Goal: Information Seeking & Learning: Learn about a topic

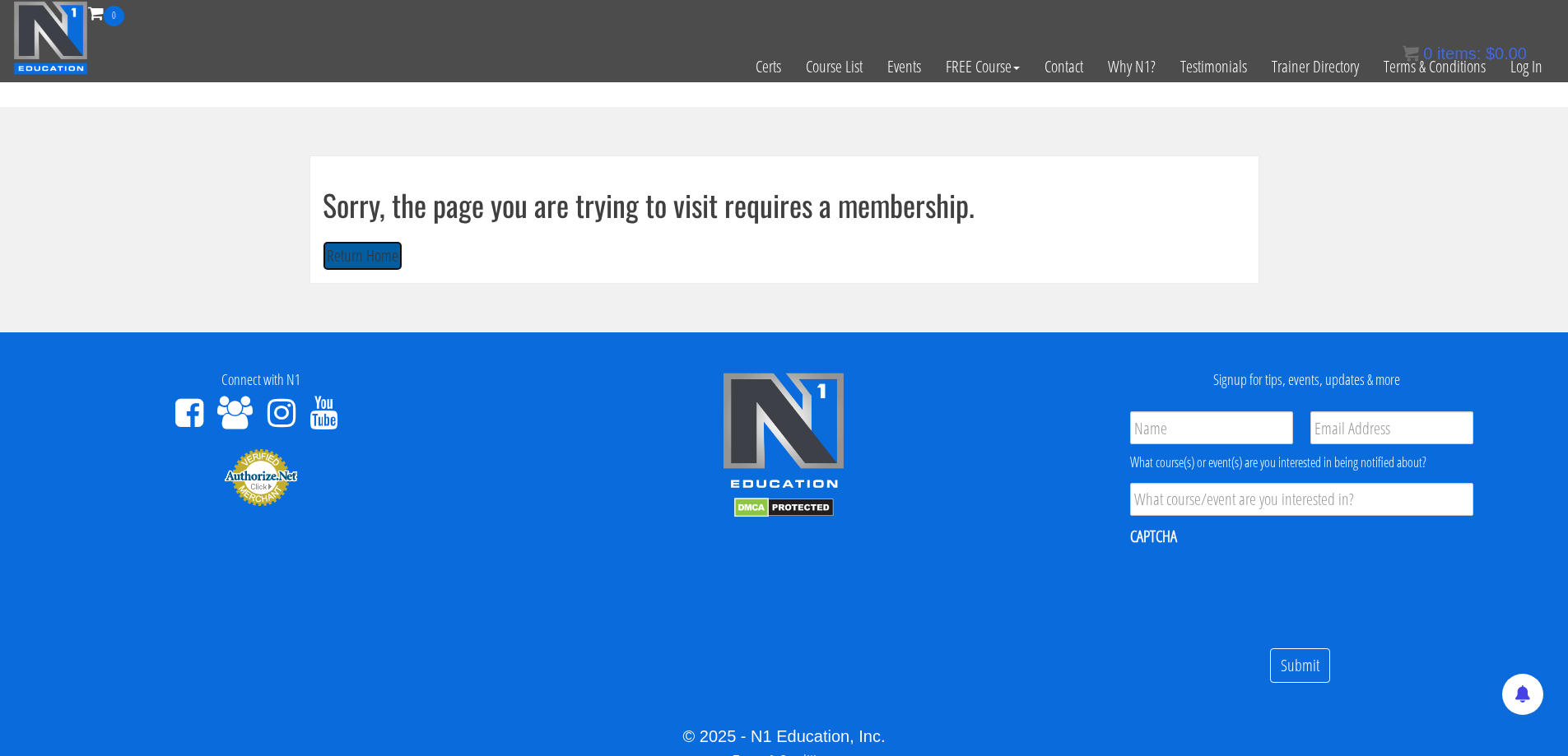
click at [378, 251] on button "Return Home" at bounding box center [362, 257] width 79 height 31
click at [1528, 70] on link "Log In" at bounding box center [1526, 66] width 57 height 80
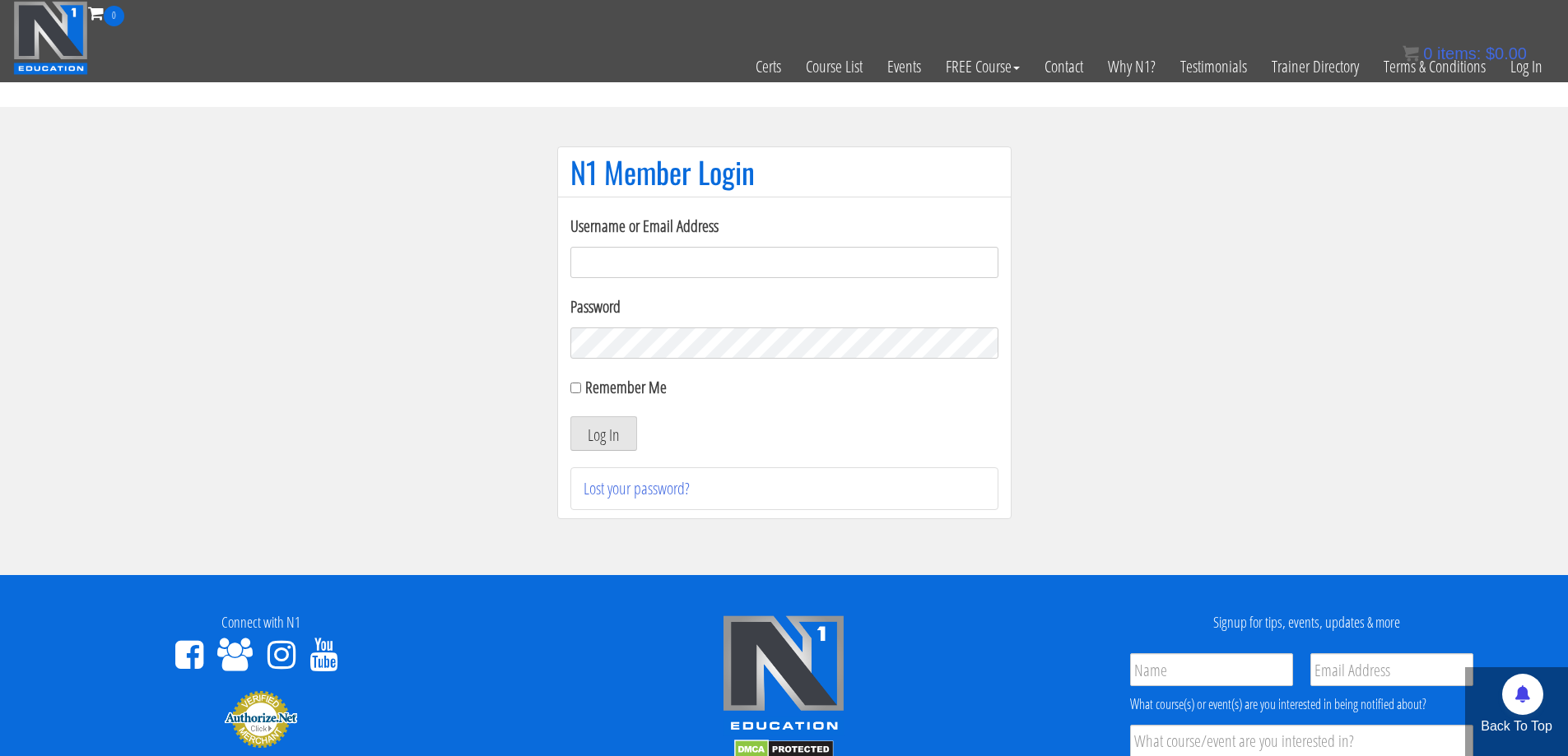
click at [636, 269] on input "Username or Email Address" at bounding box center [784, 262] width 428 height 32
type input "jimressos@gmail.com"
click at [620, 433] on button "Log In" at bounding box center [603, 434] width 67 height 34
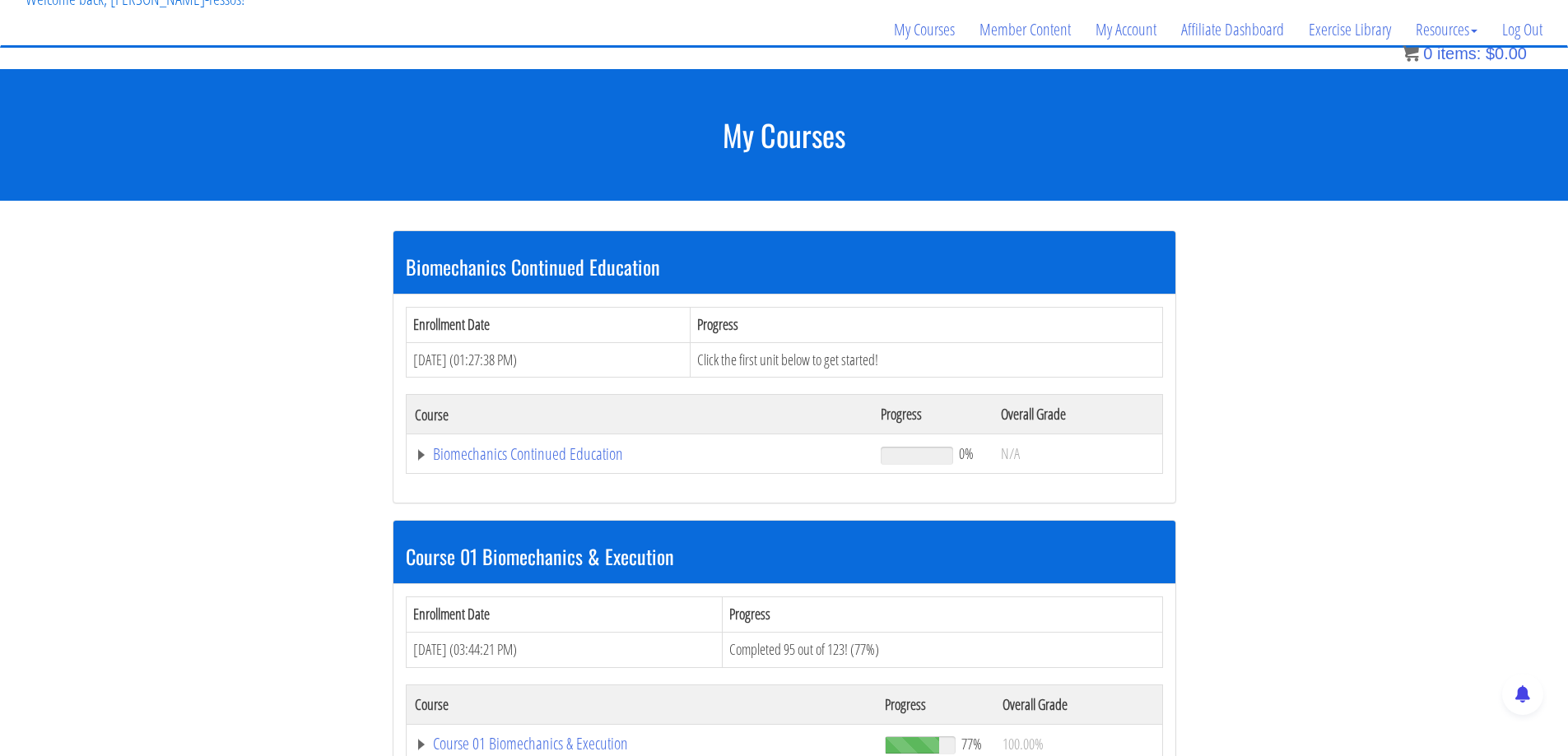
scroll to position [274, 0]
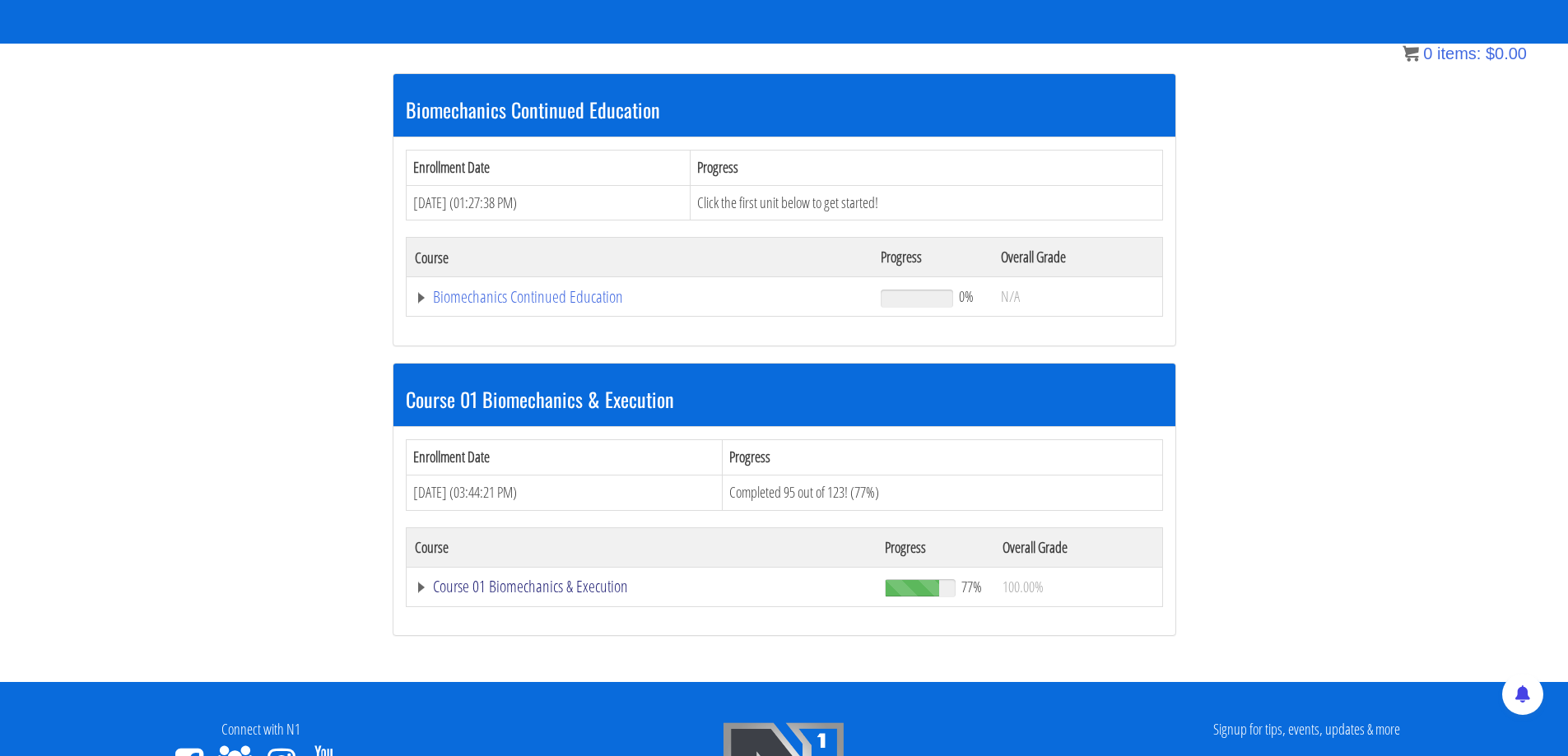
click at [525, 582] on link "Course 01 Biomechanics & Execution" at bounding box center [641, 587] width 454 height 16
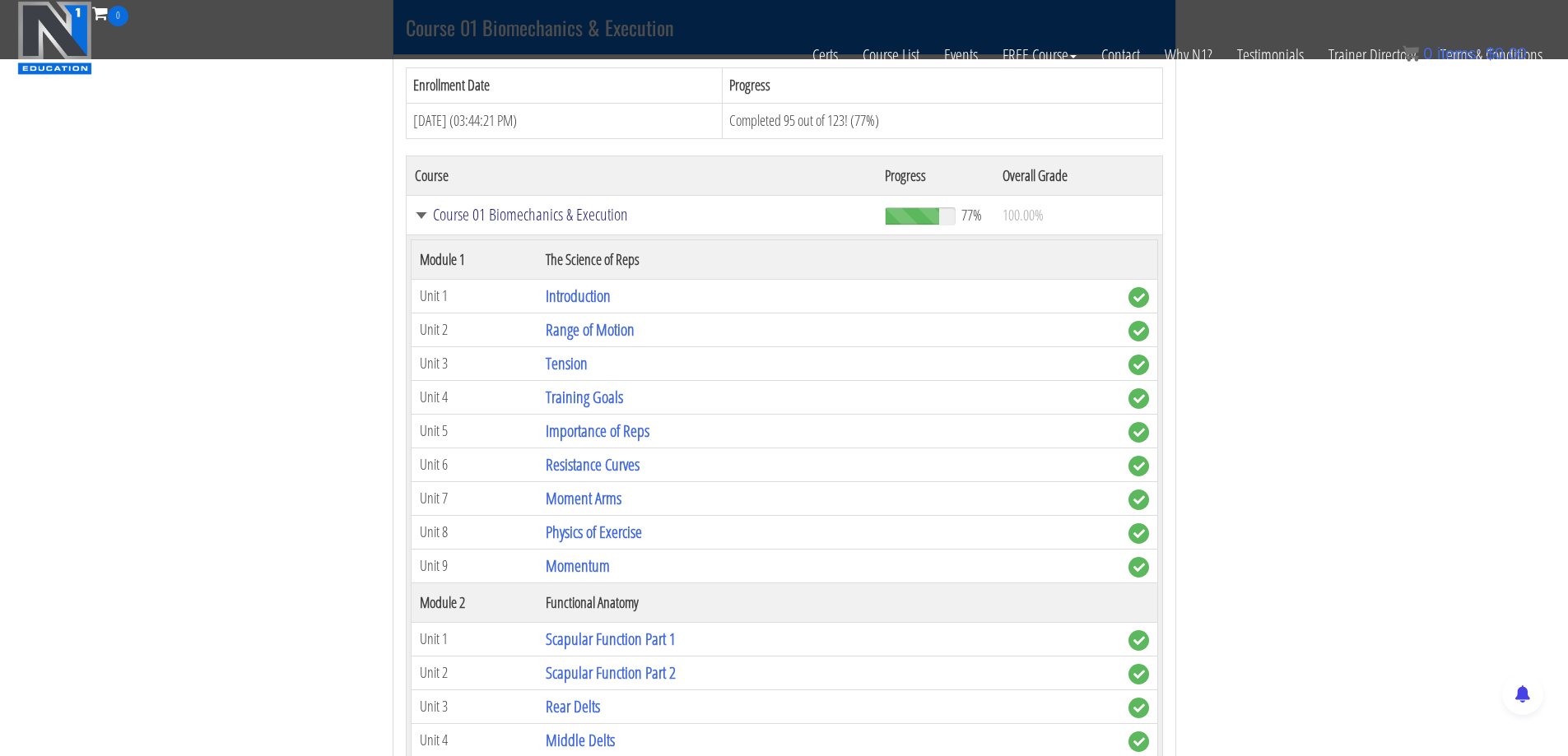
scroll to position [565, 0]
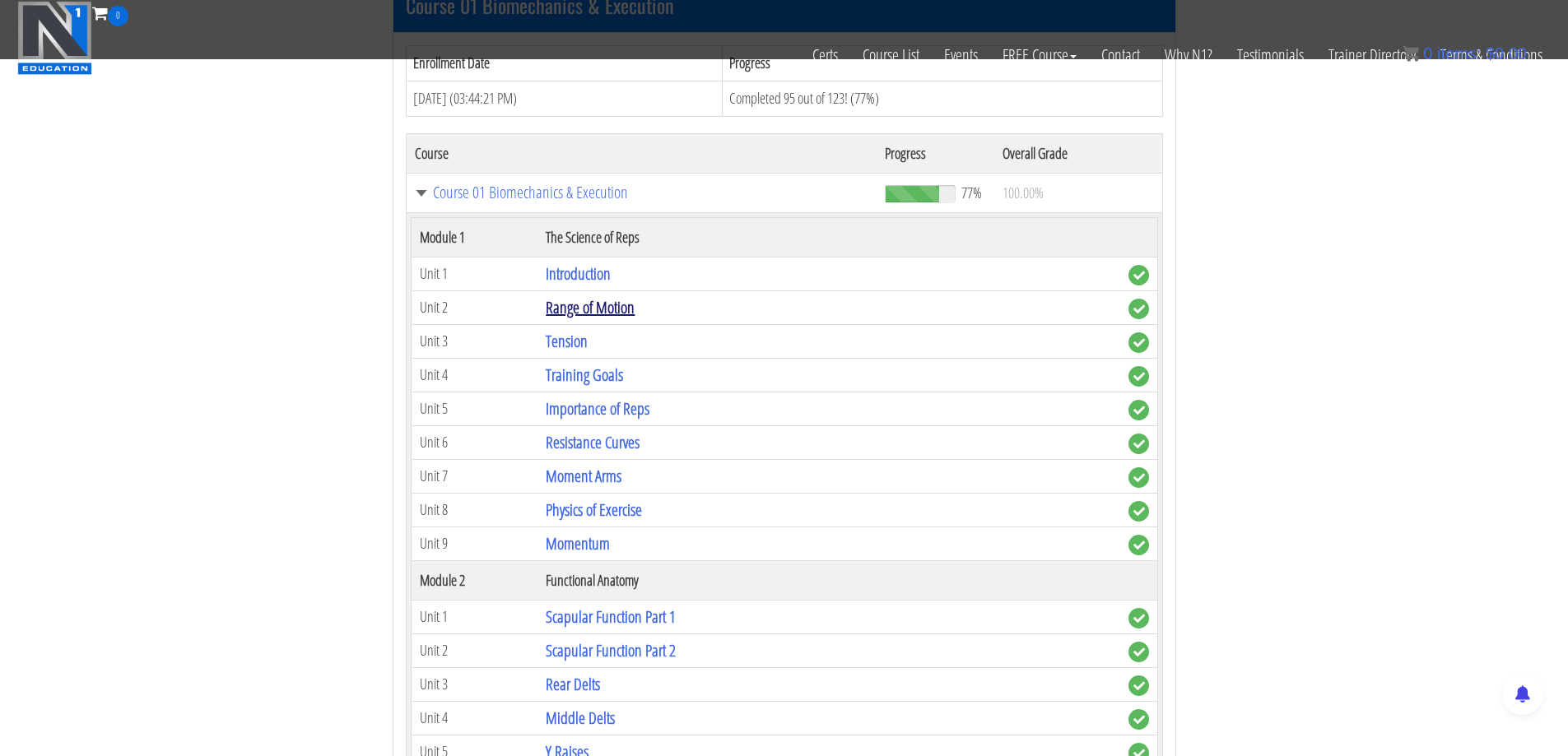
click at [592, 306] on link "Range of Motion" at bounding box center [590, 307] width 89 height 23
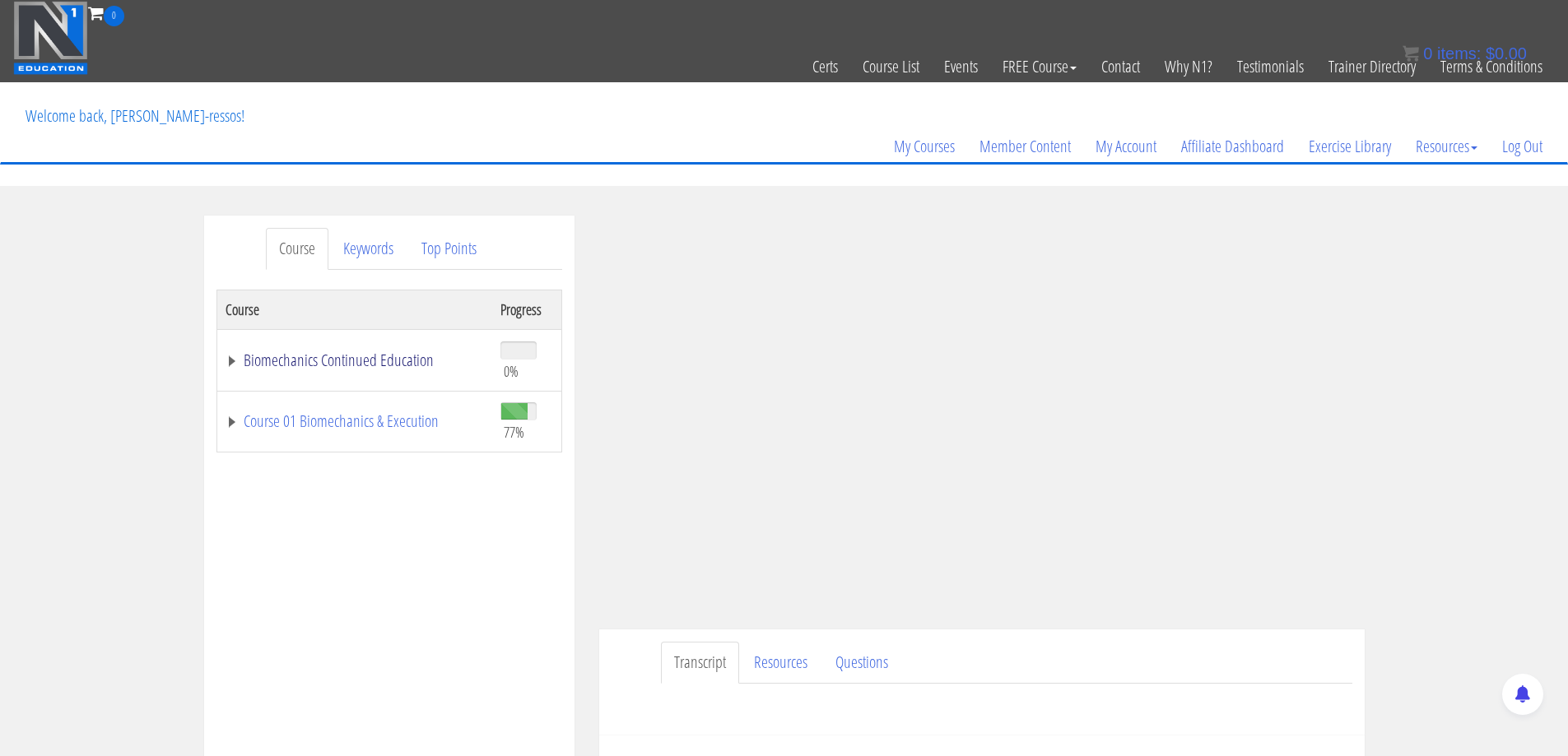
click at [303, 352] on link "Biomechanics Continued Education" at bounding box center [355, 360] width 258 height 16
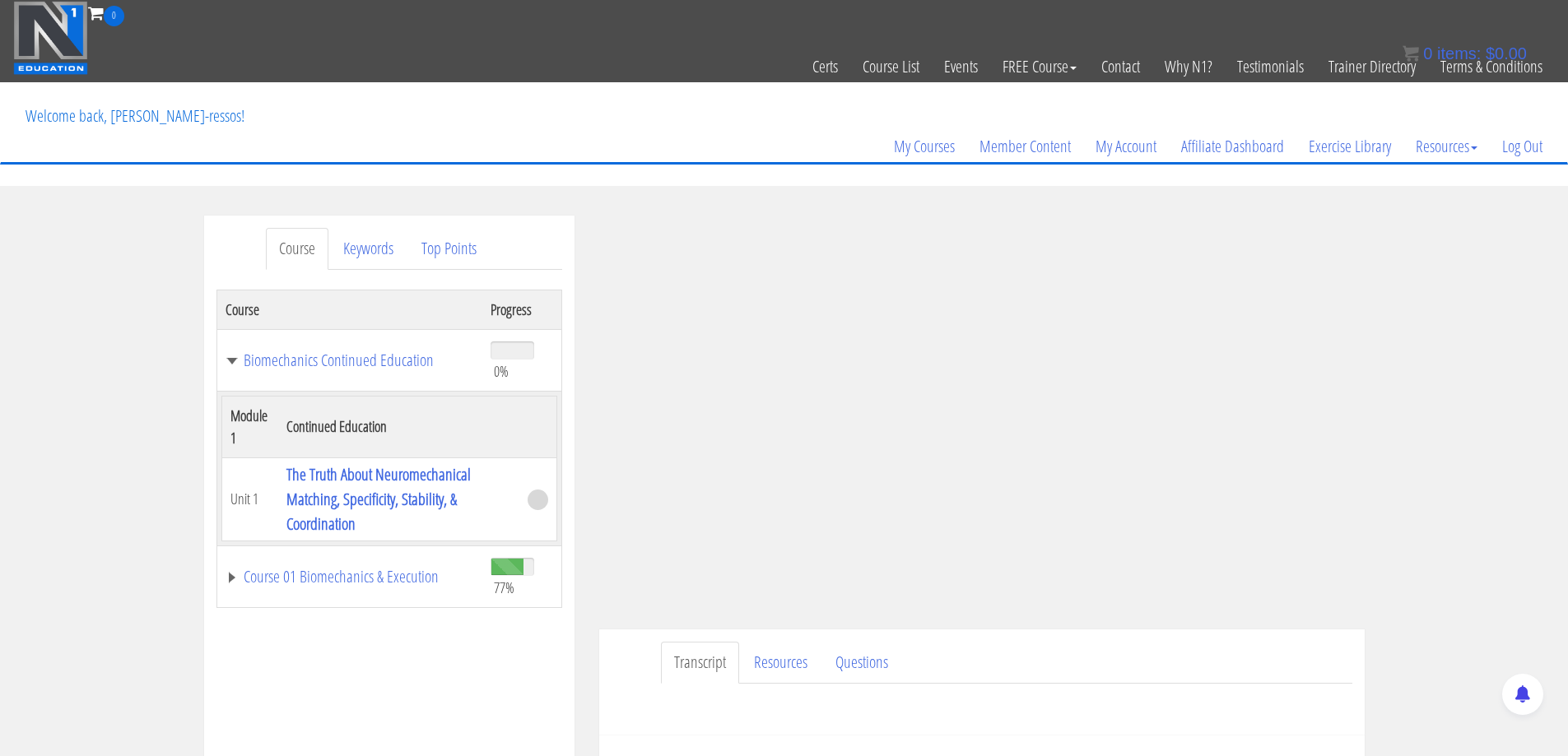
click at [360, 588] on td "Course 01 Biomechanics & Execution" at bounding box center [350, 576] width 266 height 61
click at [362, 577] on link "Course 01 Biomechanics & Execution" at bounding box center [350, 577] width 249 height 16
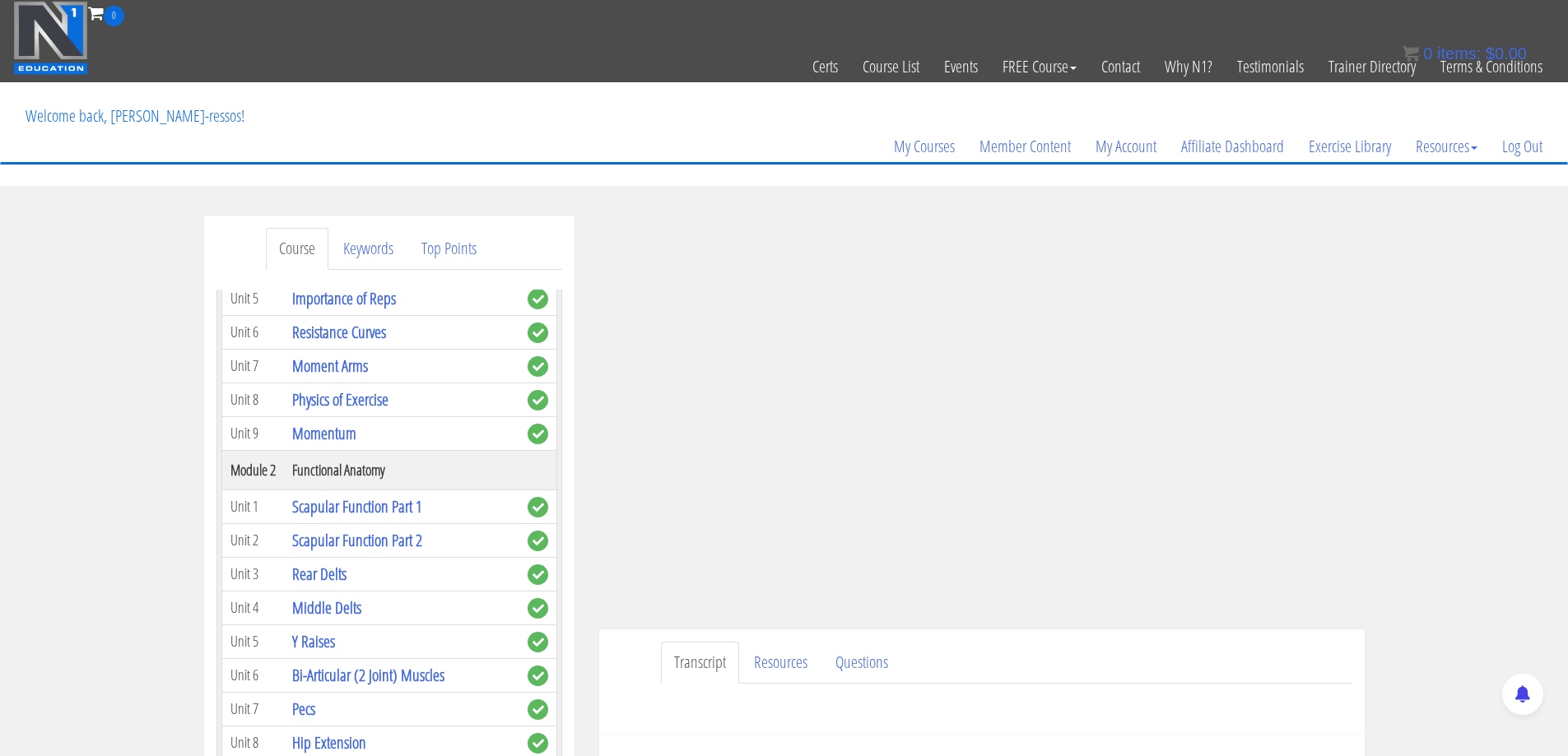
scroll to position [412, 0]
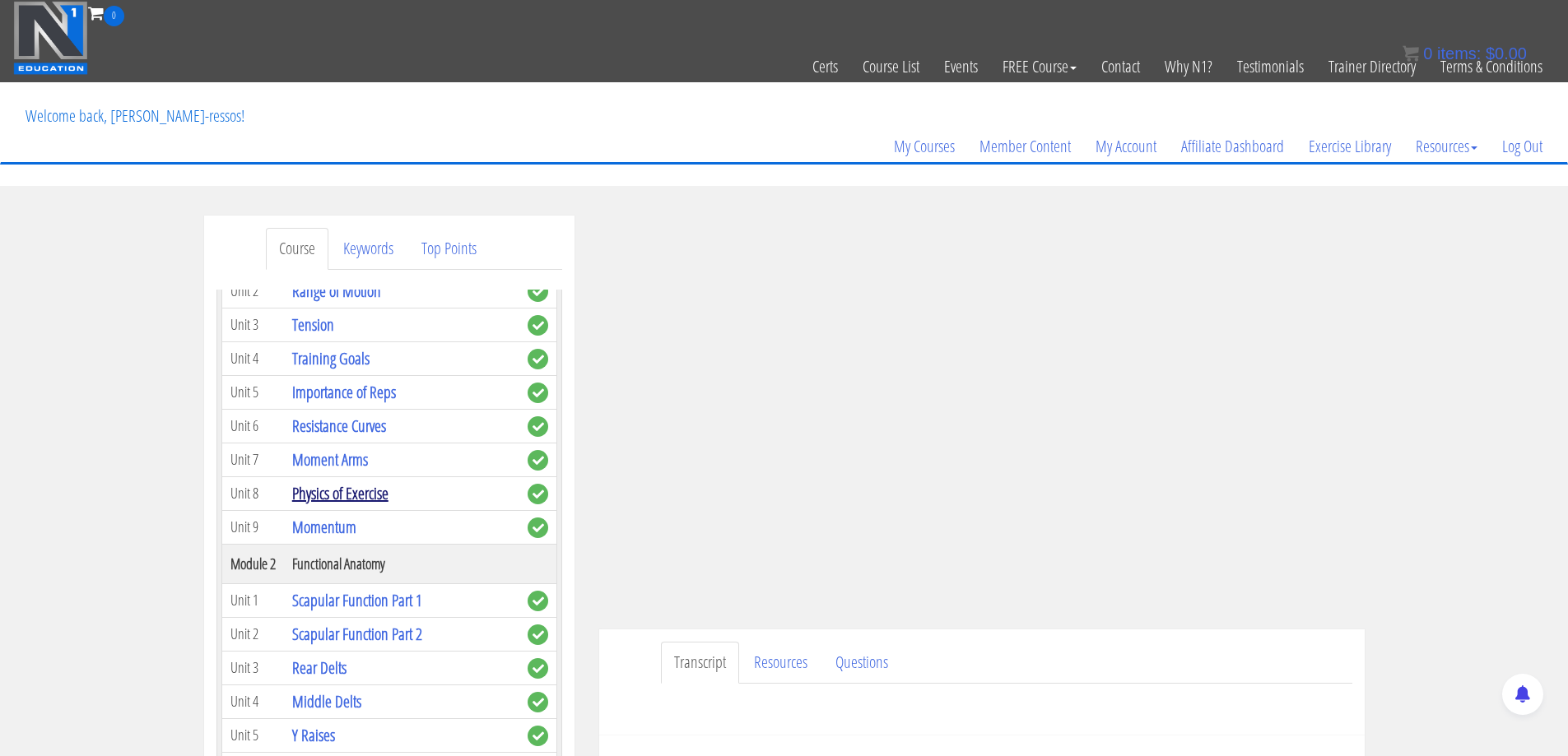
click at [347, 505] on link "Physics of Exercise" at bounding box center [340, 493] width 97 height 23
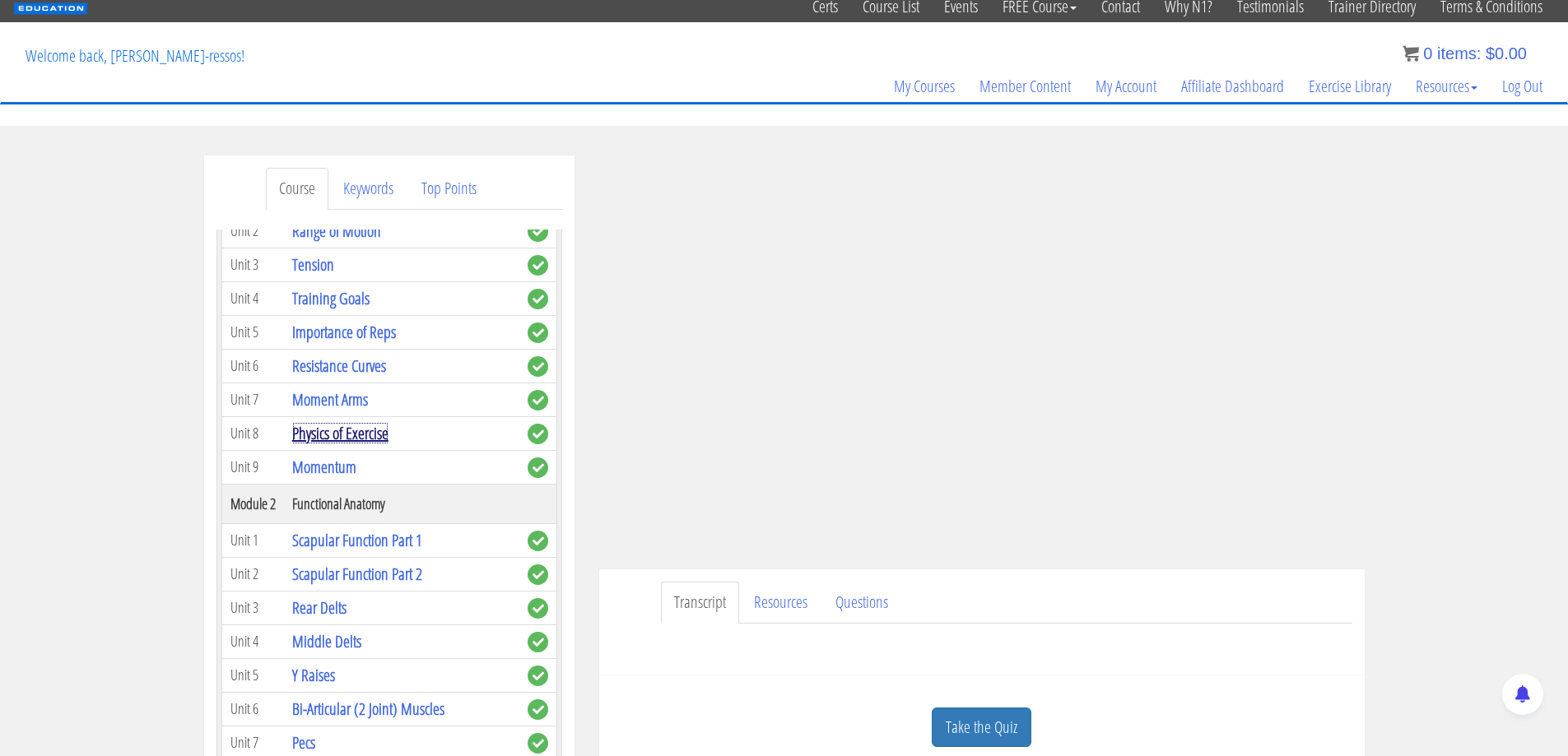
scroll to position [135, 0]
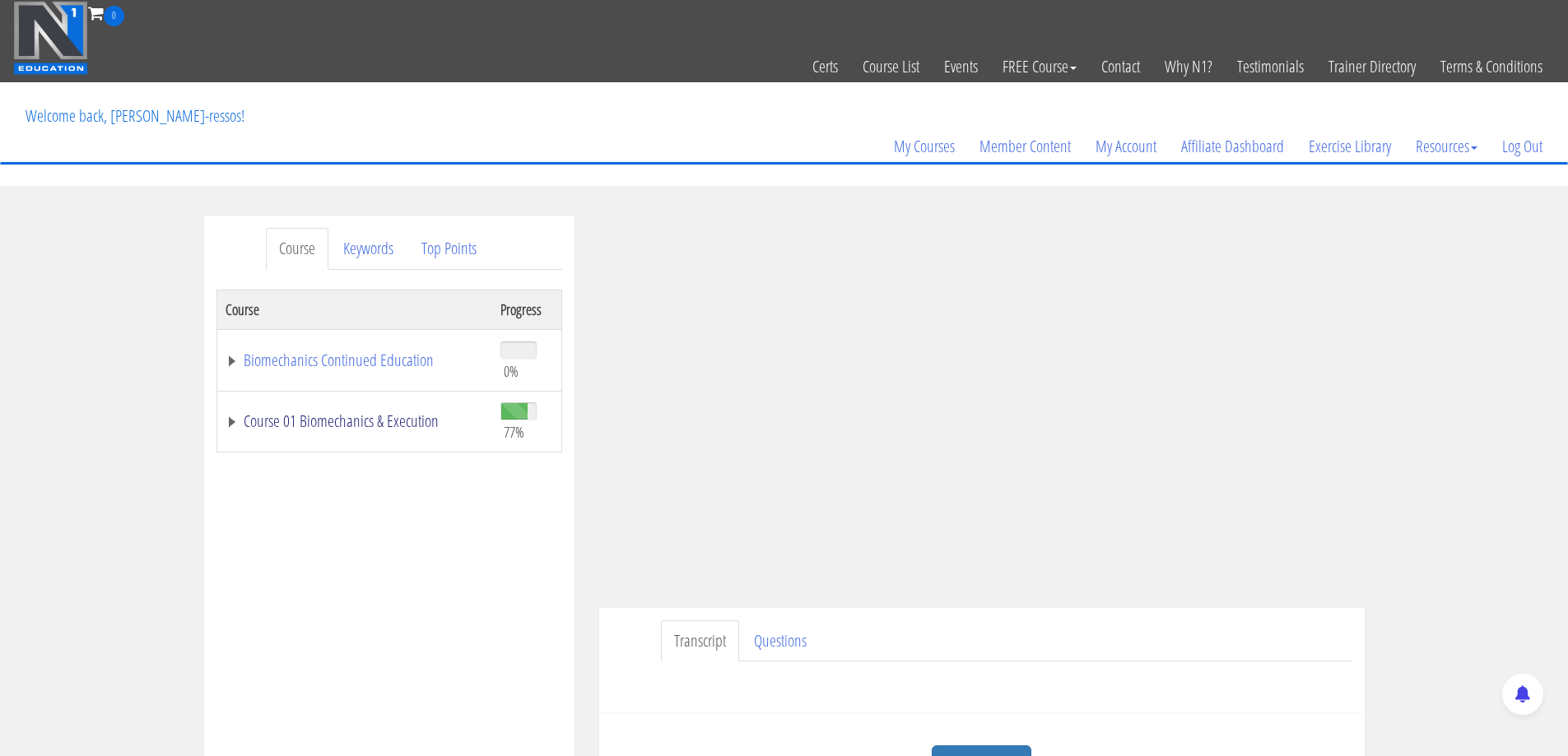
click at [338, 429] on link "Course 01 Biomechanics & Execution" at bounding box center [355, 421] width 258 height 16
